Goal: Information Seeking & Learning: Learn about a topic

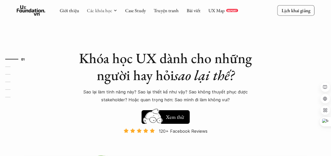
click at [106, 12] on link "Các khóa học" at bounding box center [99, 10] width 25 height 6
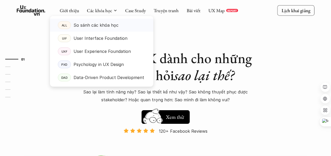
click at [103, 24] on p "So sánh các khóa học" at bounding box center [96, 25] width 45 height 8
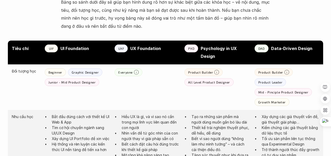
scroll to position [282, 0]
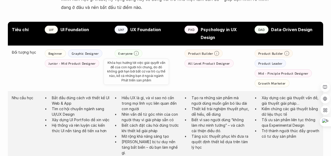
click at [136, 54] on use at bounding box center [136, 53] width 5 height 5
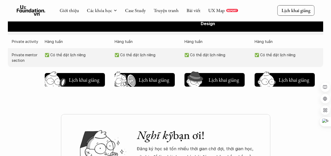
scroll to position [603, 0]
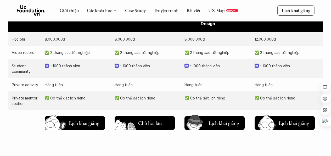
click at [142, 120] on h5 "Lịch khai giảng" at bounding box center [153, 123] width 31 height 7
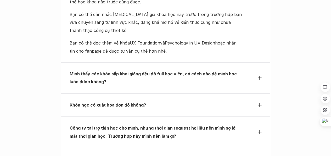
scroll to position [2284, 0]
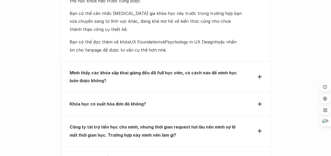
click at [260, 75] on use at bounding box center [260, 77] width 4 height 4
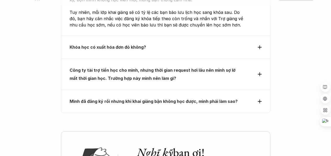
scroll to position [2334, 0]
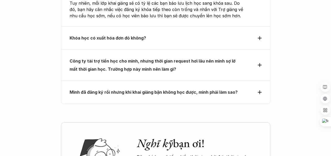
click at [259, 57] on div "Công ty tài trợ tiền học cho mình, nhưng thời gian request hơi lâu nên mình sợ …" at bounding box center [166, 65] width 192 height 16
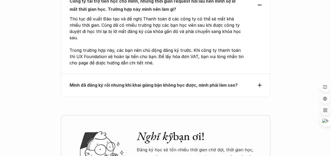
scroll to position [2350, 0]
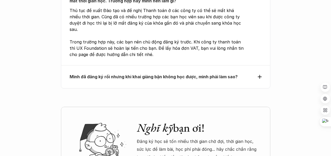
click at [252, 65] on div "Mình đã đăng ký rồi nhưng khi khai giảng bận không học được, mình phải làm sao?" at bounding box center [165, 76] width 209 height 23
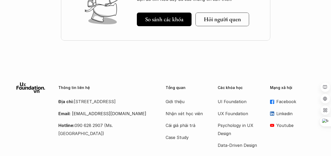
scroll to position [2591, 0]
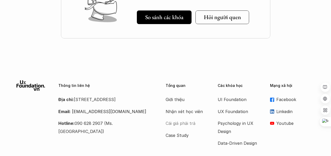
click at [189, 119] on p "Cái giá phải trả" at bounding box center [187, 123] width 42 height 8
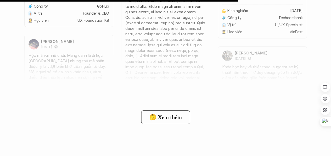
scroll to position [4118, 0]
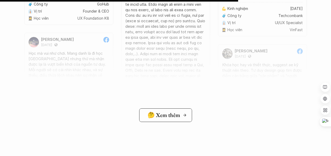
click at [177, 114] on h5 "🤔 Xem thêm" at bounding box center [164, 115] width 32 height 7
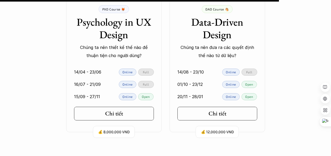
scroll to position [4807, 0]
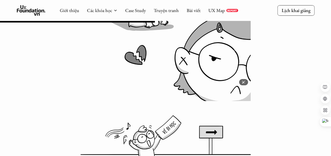
scroll to position [2180, 0]
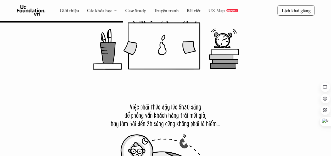
click at [217, 11] on link "UX Map" at bounding box center [216, 10] width 16 height 6
click at [164, 11] on link "Truyện tranh" at bounding box center [166, 10] width 25 height 6
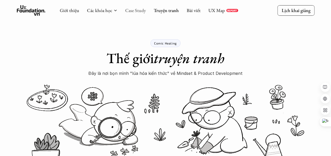
click at [142, 10] on link "Case Study" at bounding box center [135, 10] width 21 height 6
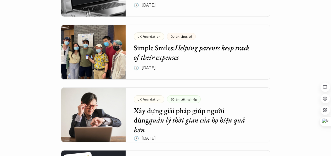
scroll to position [1375, 0]
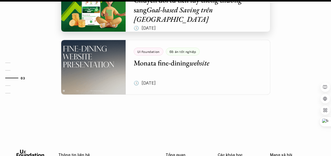
scroll to position [735, 0]
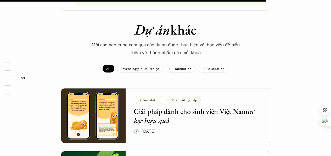
scroll to position [506, 0]
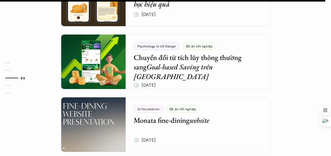
scroll to position [676, 0]
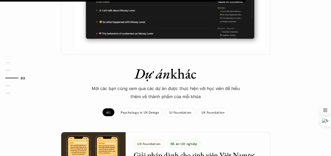
scroll to position [492, 0]
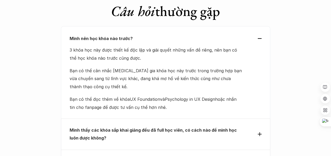
scroll to position [2228, 0]
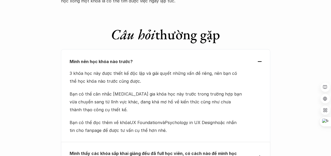
scroll to position [2230, 0]
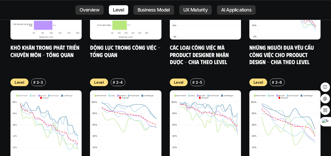
scroll to position [1803, 0]
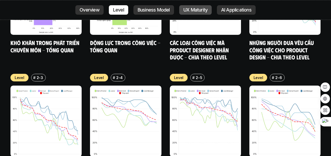
click at [202, 10] on p "UX Maturity" at bounding box center [196, 9] width 24 height 5
